Goal: Information Seeking & Learning: Learn about a topic

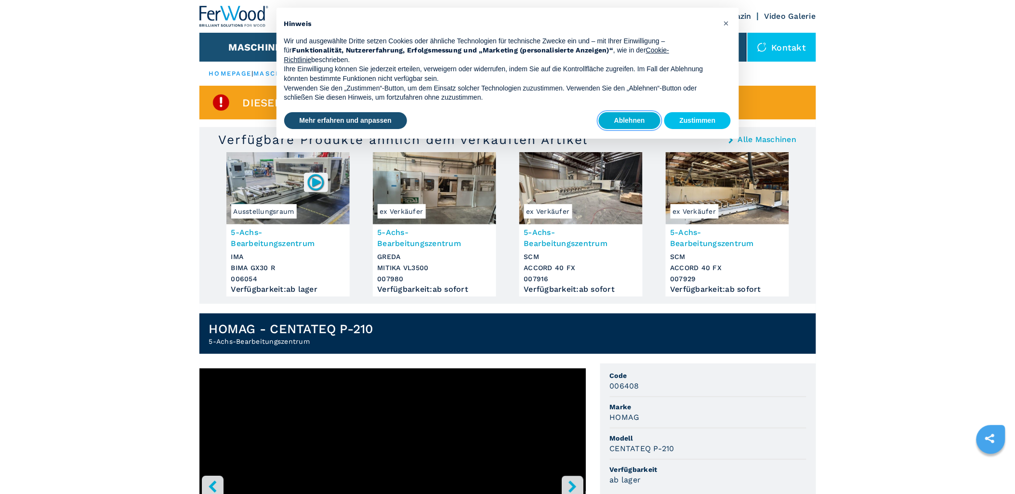
click at [636, 117] on button "Ablehnen" at bounding box center [630, 120] width 62 height 17
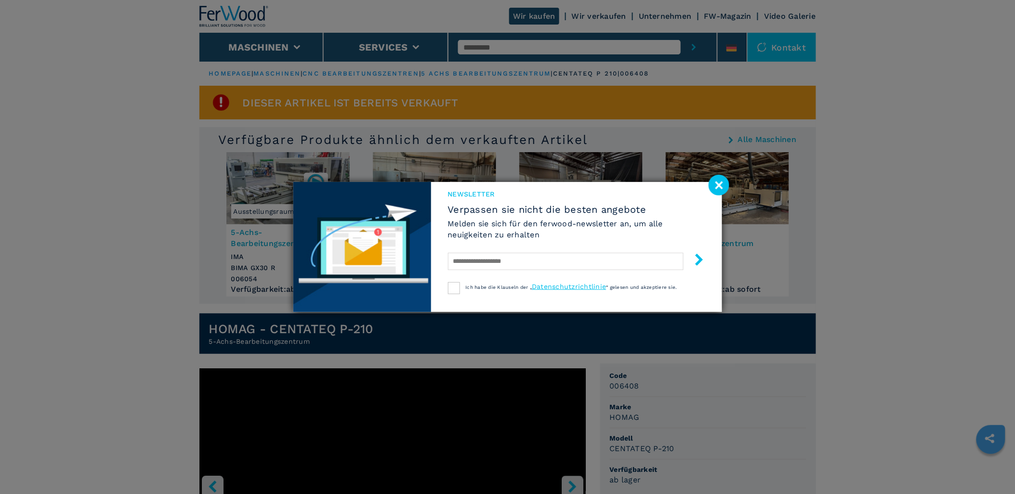
click at [715, 183] on image at bounding box center [719, 185] width 21 height 21
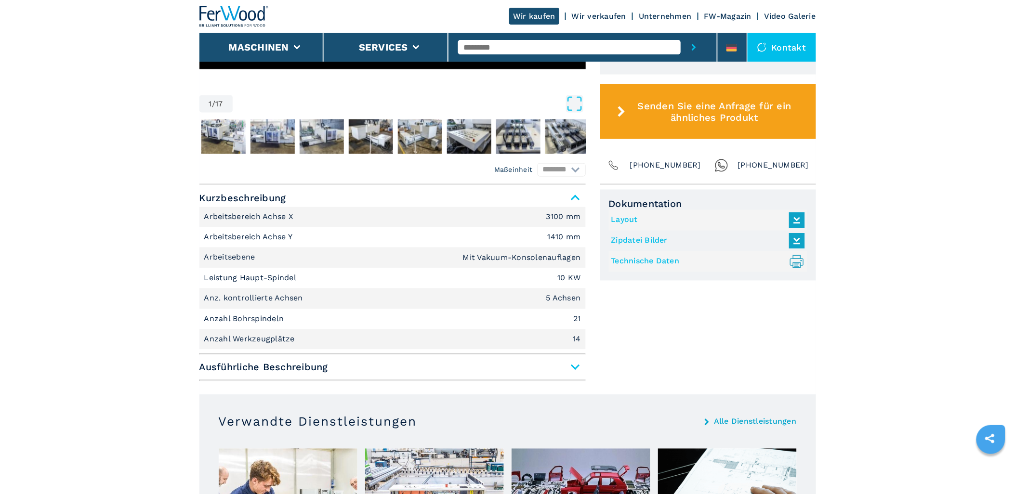
scroll to position [535, 0]
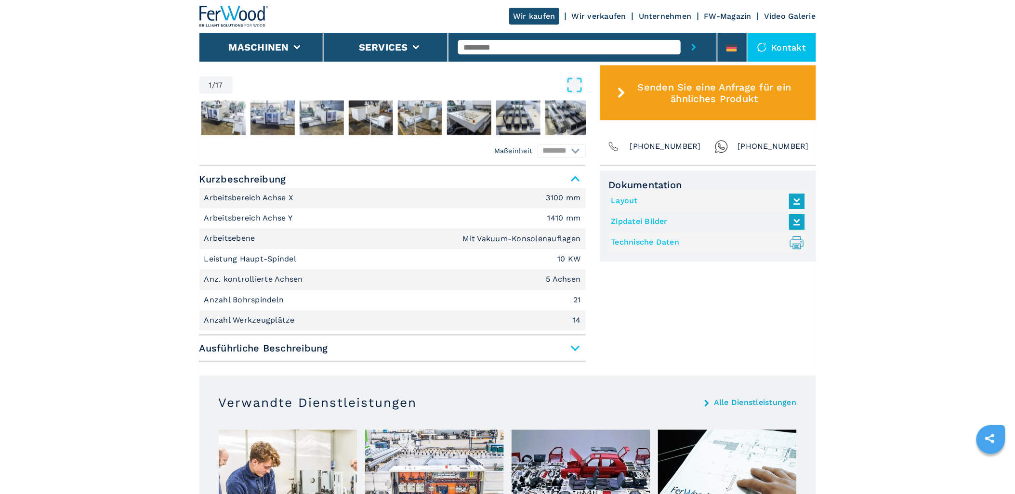
click at [574, 349] on span "Ausführliche Beschreibung" at bounding box center [392, 348] width 386 height 17
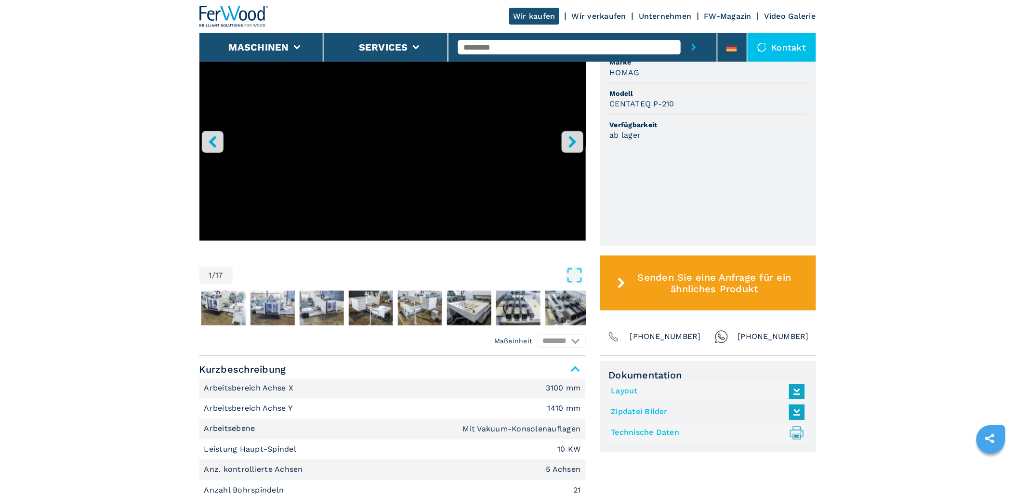
scroll to position [321, 0]
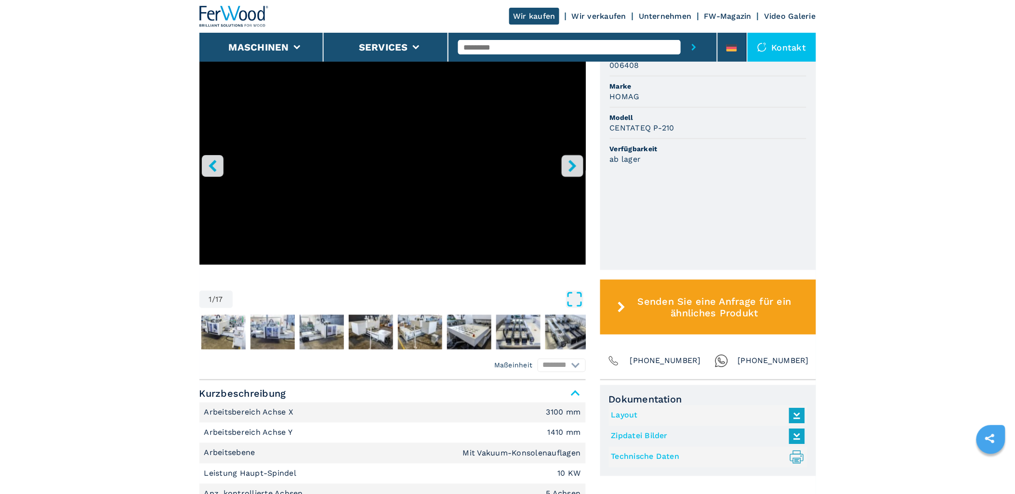
click at [576, 297] on icon "Open Fullscreen" at bounding box center [574, 299] width 17 height 17
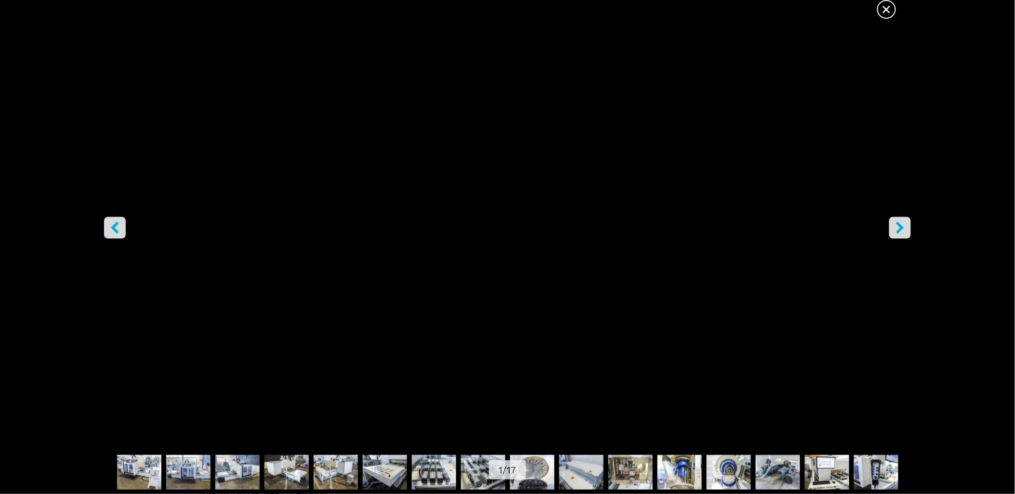
click at [898, 227] on icon "right-button" at bounding box center [900, 228] width 12 height 12
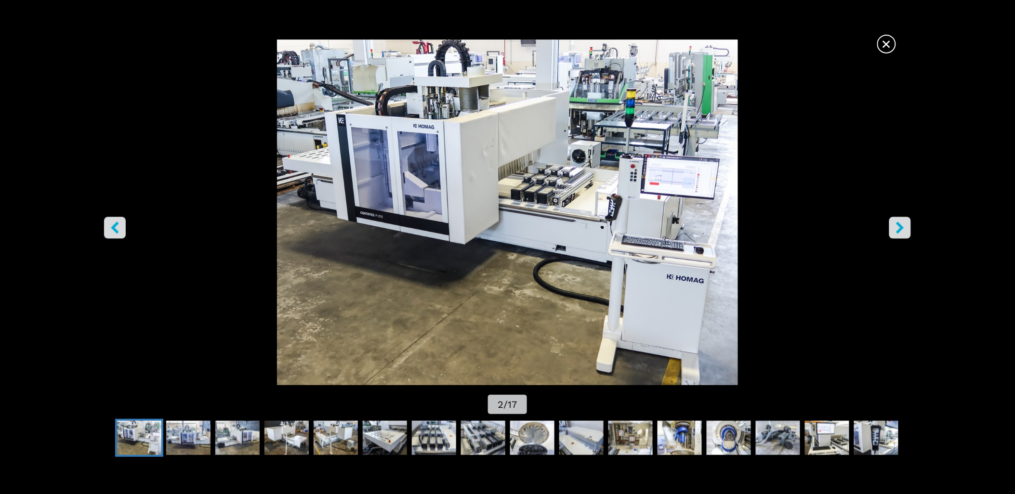
click at [898, 227] on icon "right-button" at bounding box center [900, 228] width 12 height 12
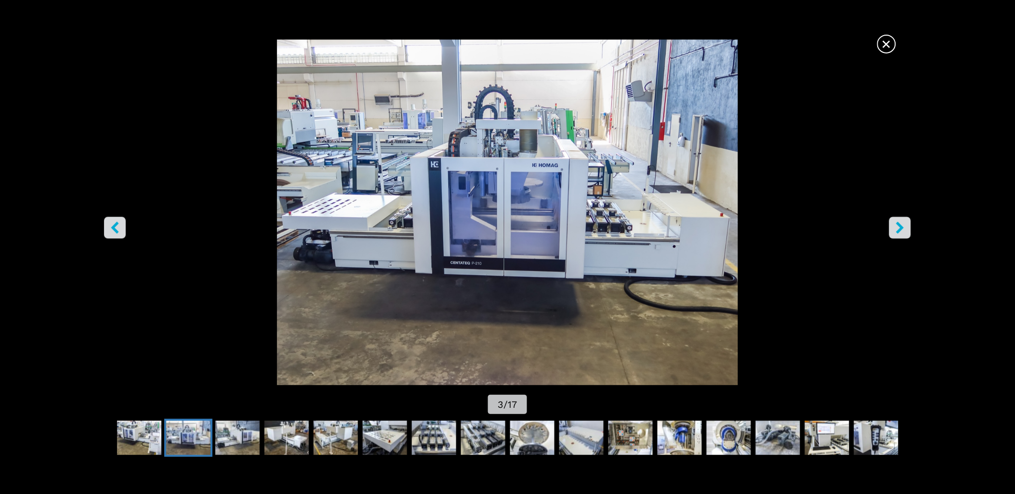
click at [898, 227] on icon "right-button" at bounding box center [900, 228] width 12 height 12
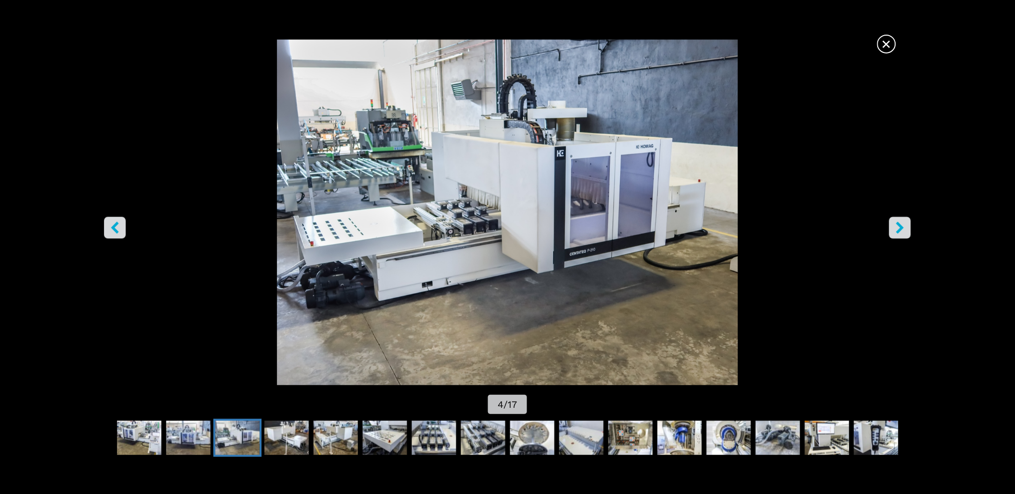
click at [898, 227] on icon "right-button" at bounding box center [900, 228] width 12 height 12
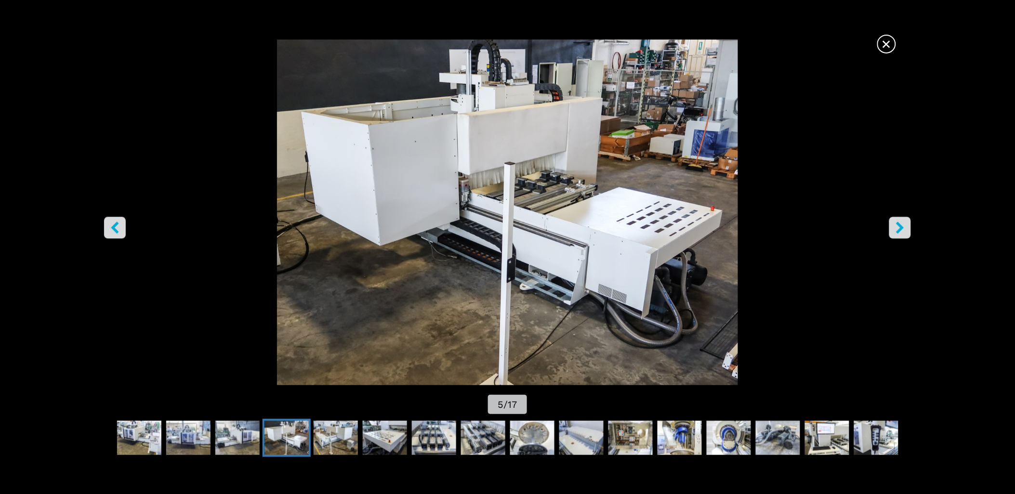
click at [898, 227] on icon "right-button" at bounding box center [900, 228] width 12 height 12
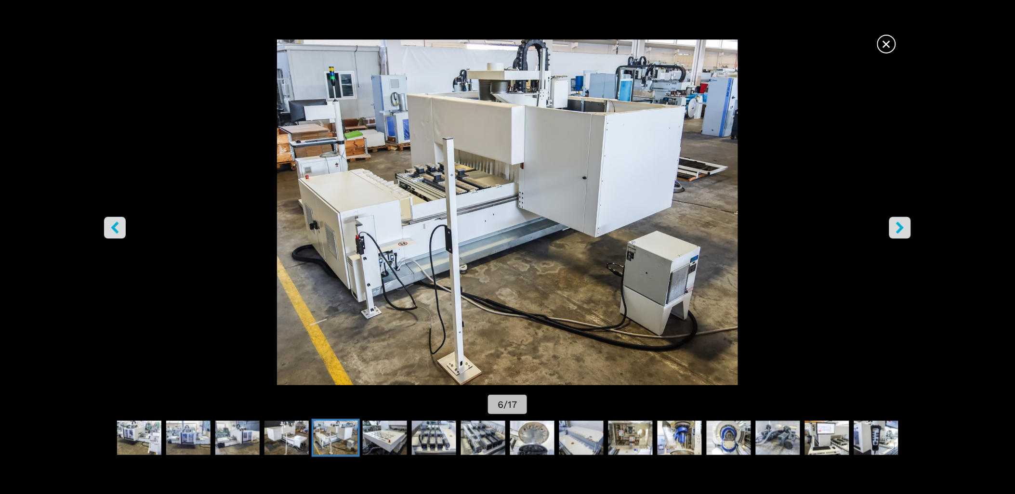
click at [898, 227] on icon "right-button" at bounding box center [900, 228] width 12 height 12
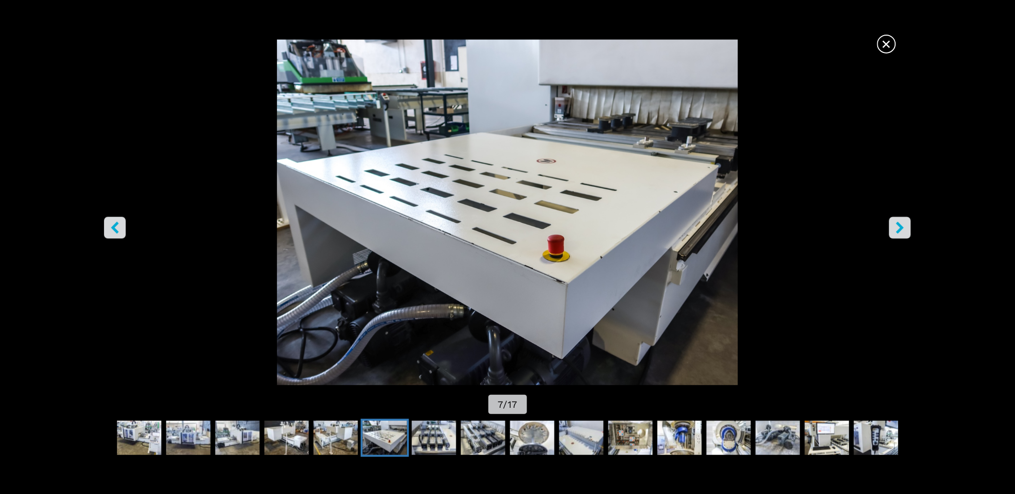
click at [898, 227] on icon "right-button" at bounding box center [900, 228] width 12 height 12
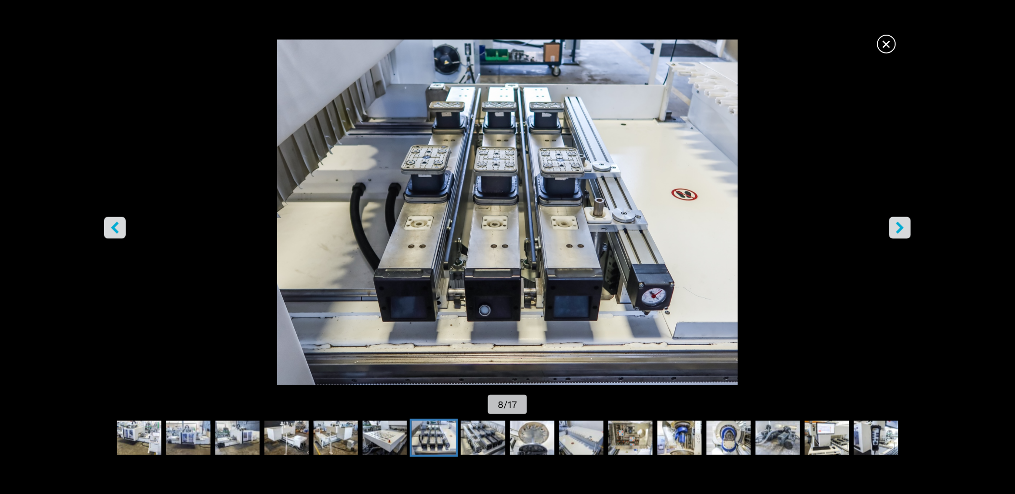
click at [898, 227] on icon "right-button" at bounding box center [900, 228] width 12 height 12
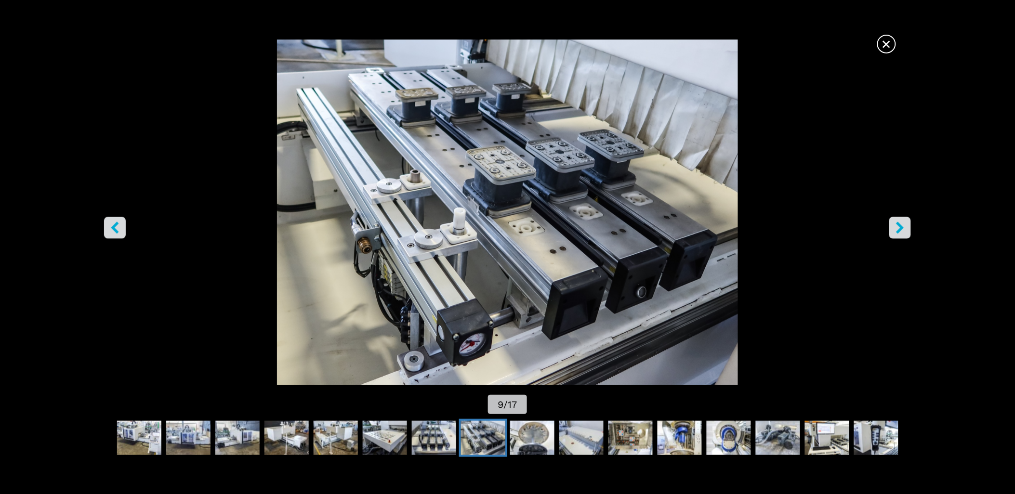
click at [898, 227] on icon "right-button" at bounding box center [900, 228] width 12 height 12
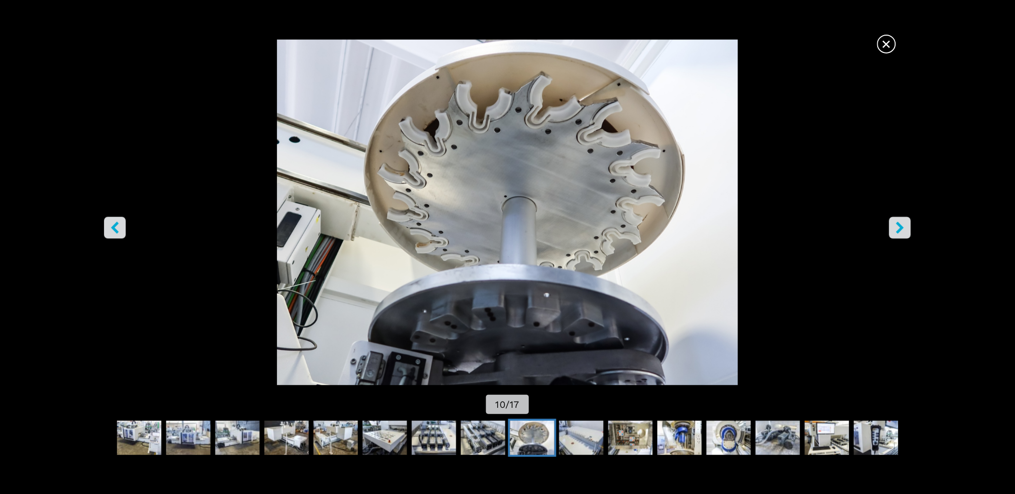
click at [898, 227] on icon "right-button" at bounding box center [900, 228] width 12 height 12
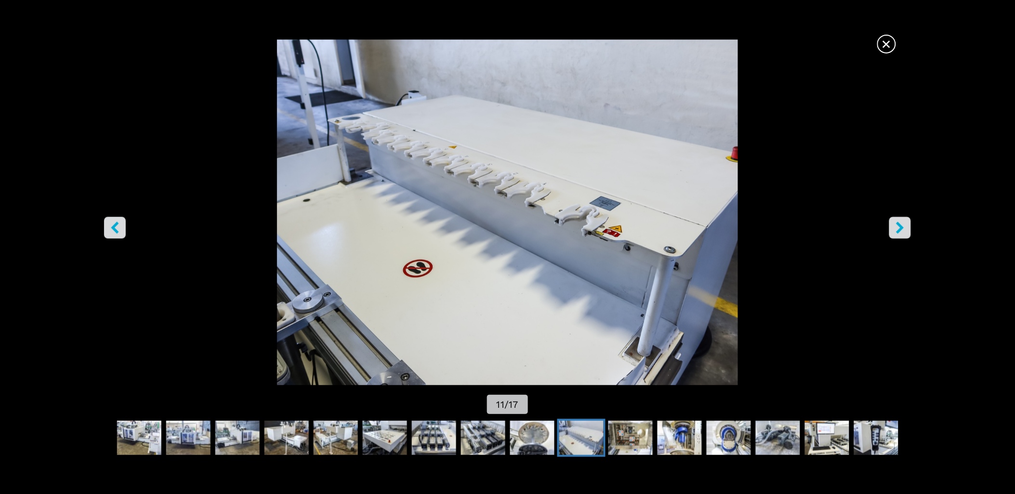
click at [898, 227] on icon "right-button" at bounding box center [900, 228] width 12 height 12
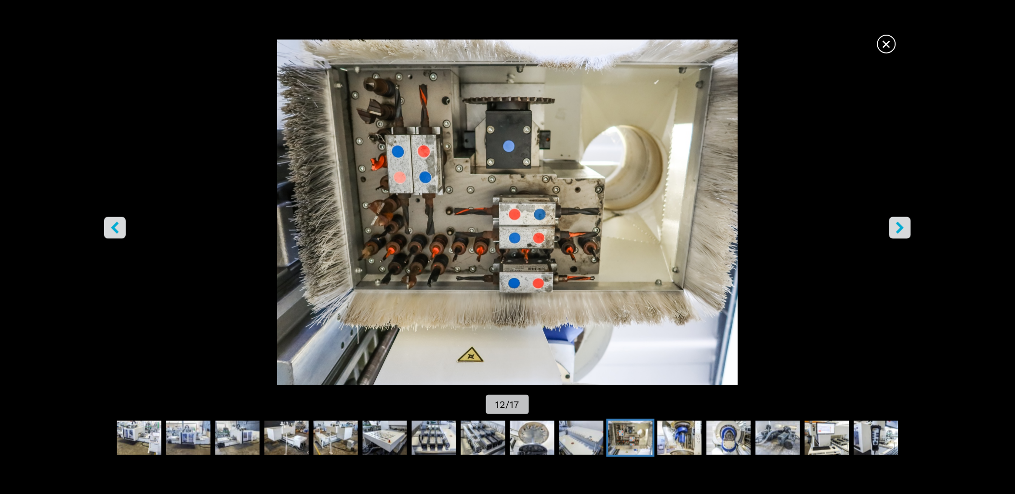
click at [898, 227] on icon "right-button" at bounding box center [900, 228] width 12 height 12
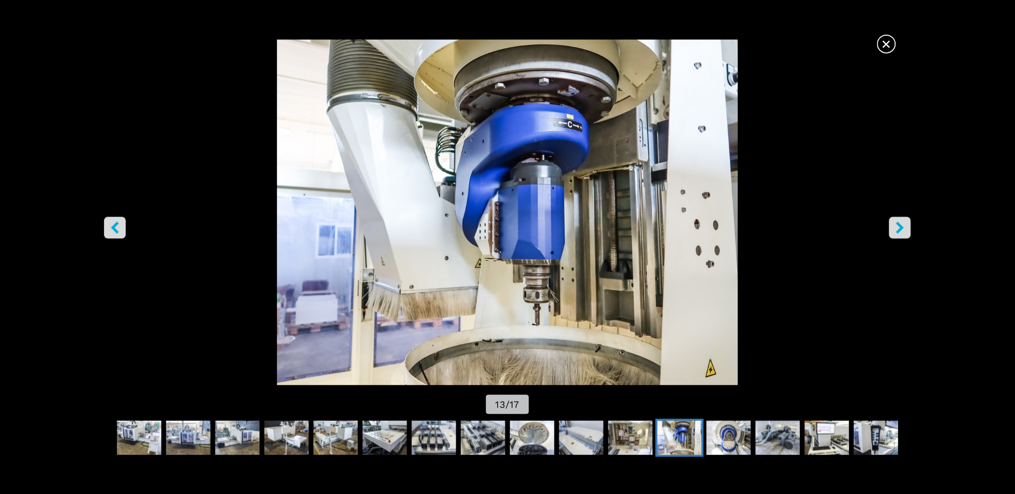
click at [898, 227] on icon "right-button" at bounding box center [900, 228] width 12 height 12
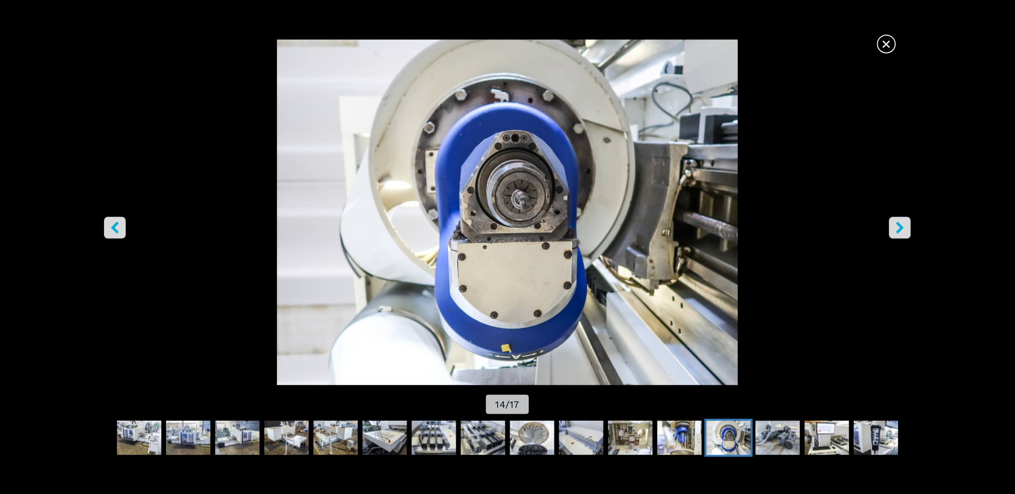
click at [898, 227] on icon "right-button" at bounding box center [900, 228] width 12 height 12
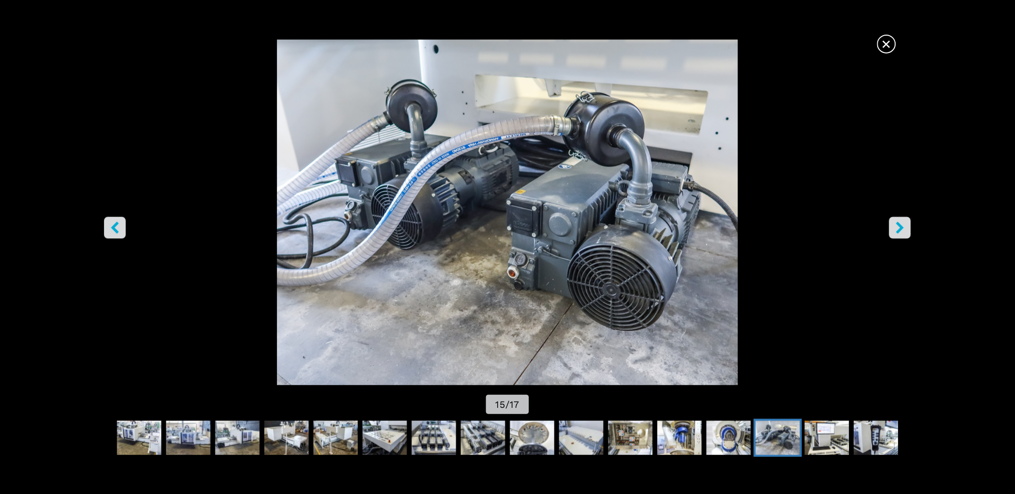
click at [898, 227] on icon "right-button" at bounding box center [900, 228] width 12 height 12
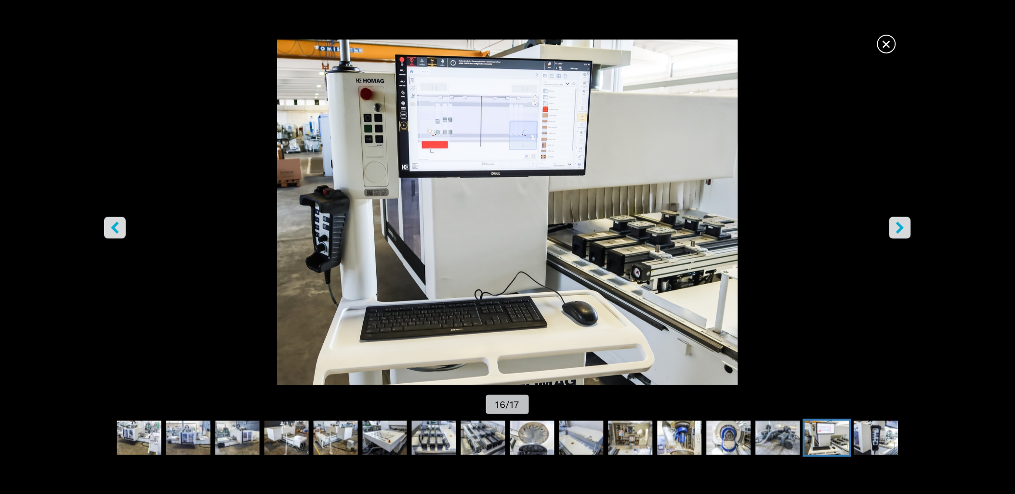
click at [118, 232] on icon "left-button" at bounding box center [115, 228] width 8 height 12
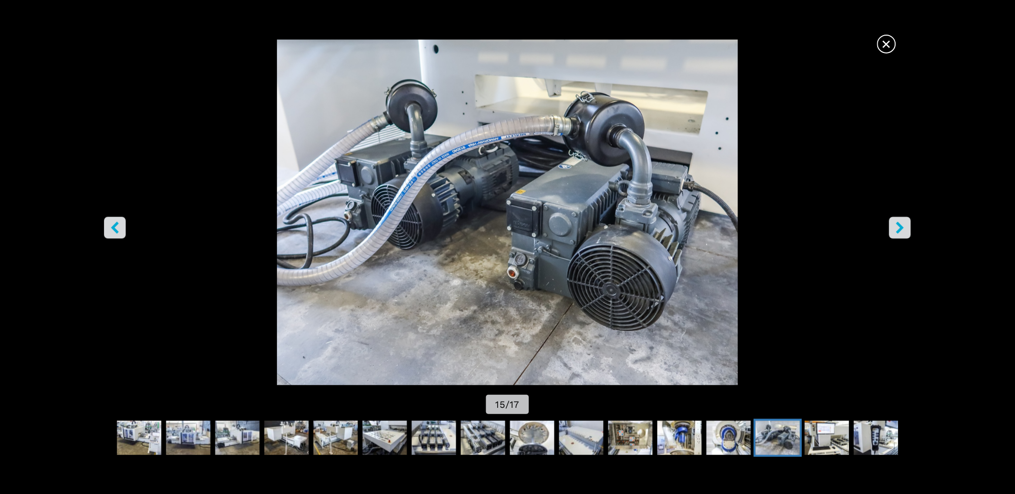
click at [903, 226] on icon "right-button" at bounding box center [900, 228] width 12 height 12
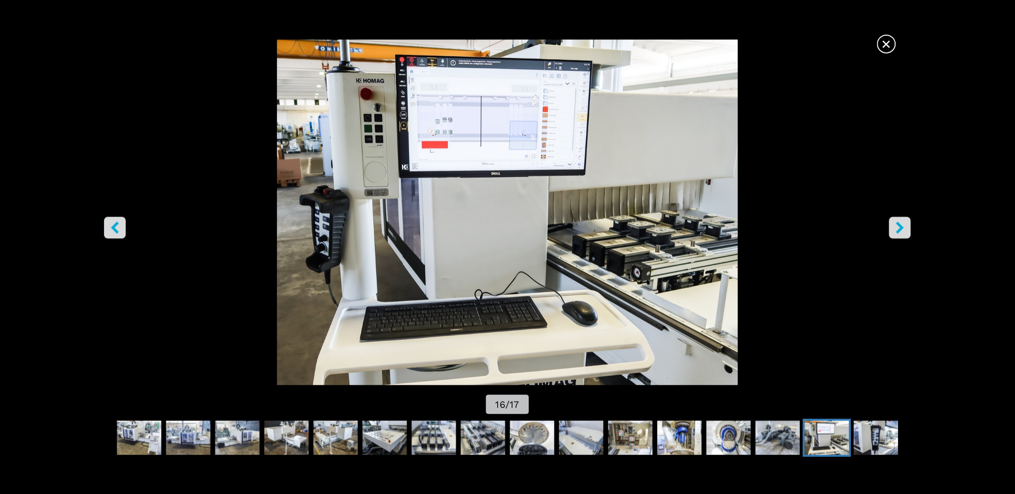
click at [903, 226] on icon "right-button" at bounding box center [900, 228] width 12 height 12
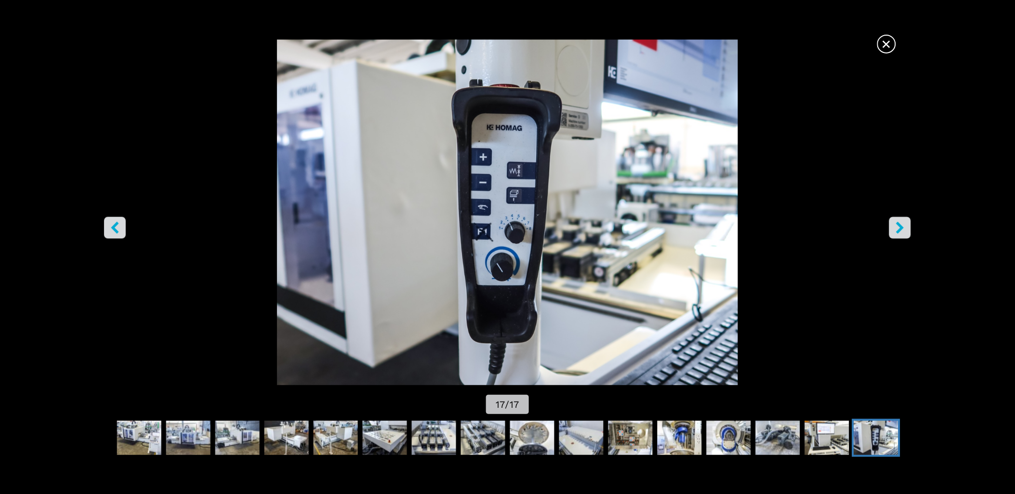
click at [903, 226] on icon "right-button" at bounding box center [900, 228] width 12 height 12
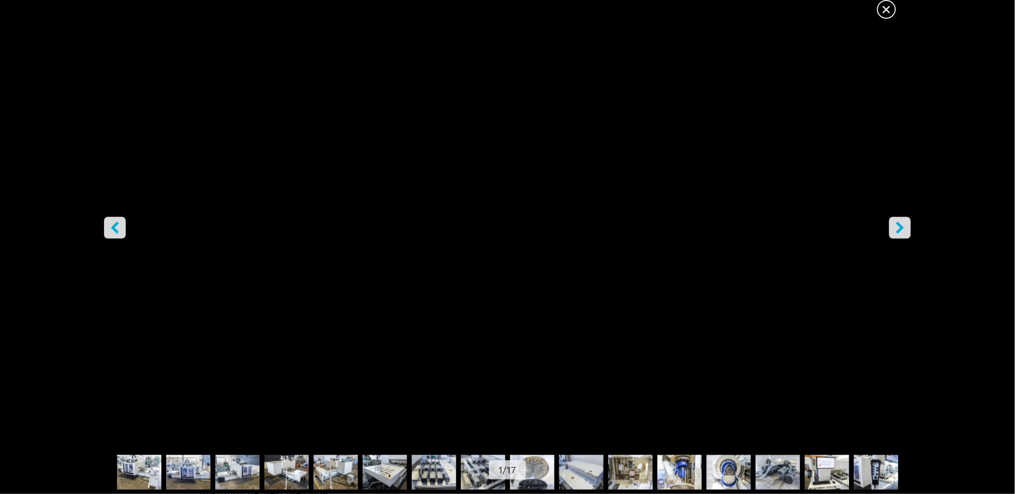
click at [903, 226] on icon "right-button" at bounding box center [900, 228] width 12 height 12
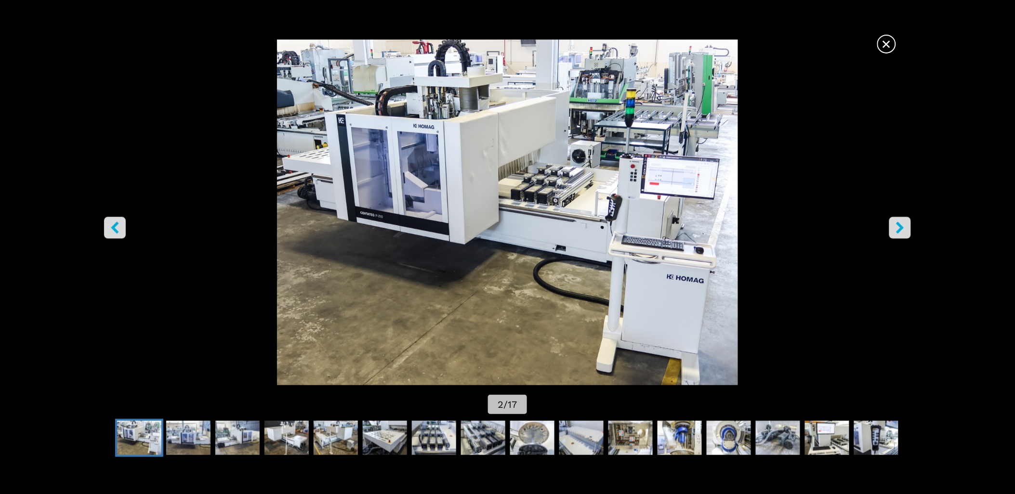
scroll to position [535, 0]
click at [886, 40] on span "×" at bounding box center [886, 42] width 17 height 17
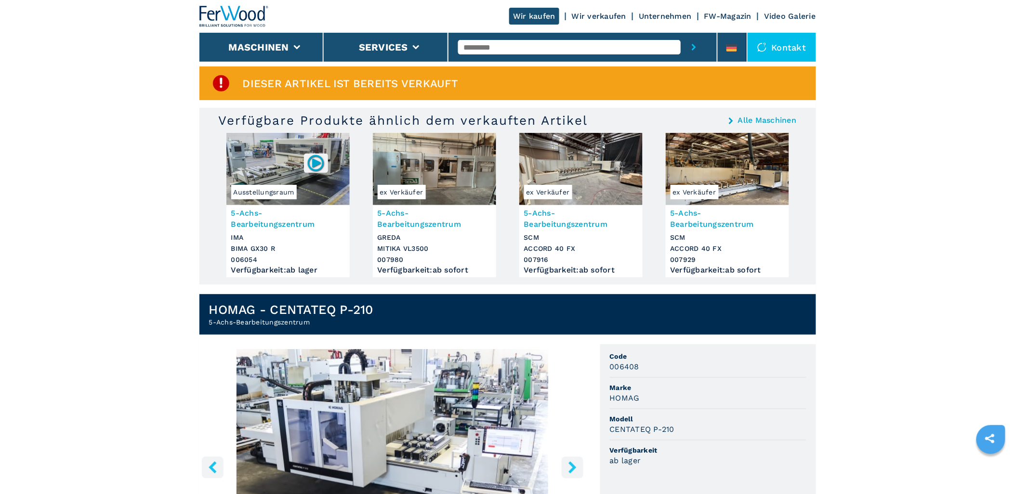
scroll to position [0, 0]
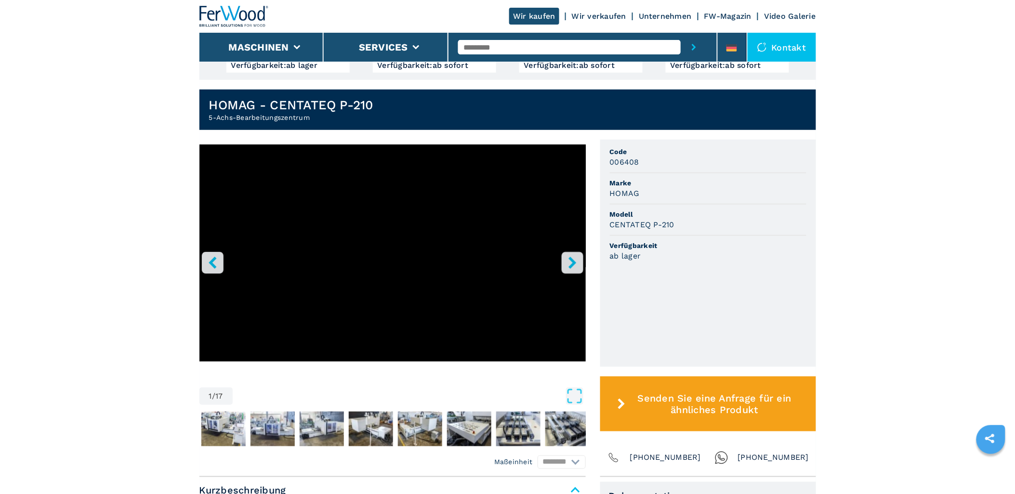
scroll to position [160, 0]
